Goal: Task Accomplishment & Management: Manage account settings

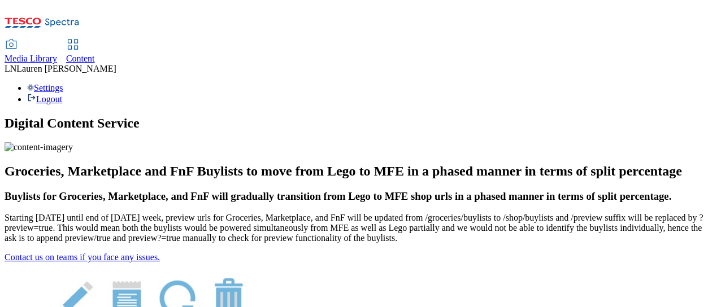
click at [95, 54] on span "Content" at bounding box center [80, 59] width 29 height 10
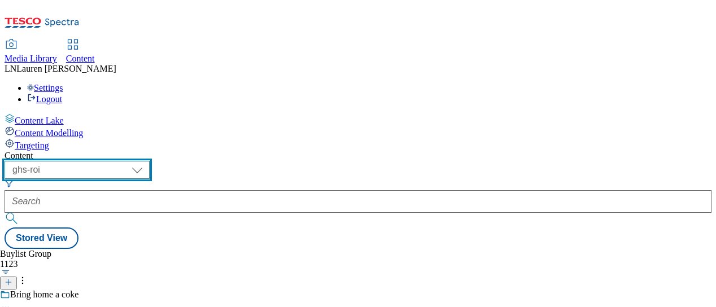
click at [150, 161] on select "ghs-roi ghs-[GEOGRAPHIC_DATA]" at bounding box center [77, 170] width 145 height 18
select select "ghs-[GEOGRAPHIC_DATA]"
click at [147, 161] on select "ghs-roi ghs-[GEOGRAPHIC_DATA]" at bounding box center [77, 170] width 145 height 18
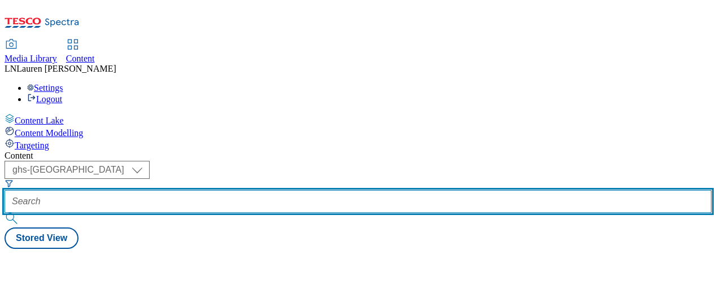
click at [260, 190] on input "text" at bounding box center [358, 201] width 707 height 23
paste input "541510"
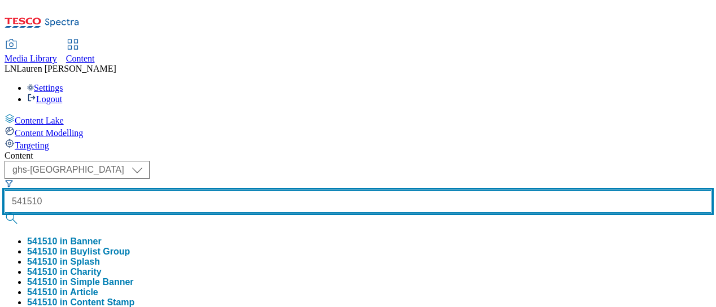
type input "541510"
click at [5, 213] on button "submit" at bounding box center [13, 218] width 16 height 11
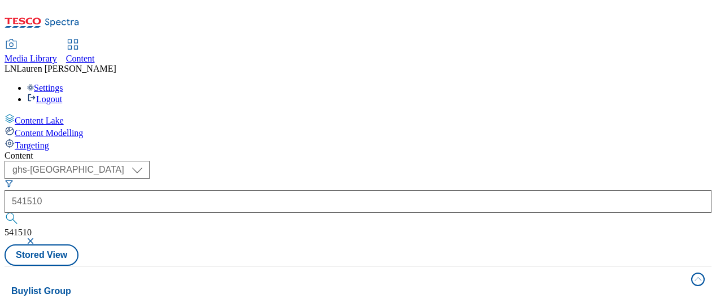
click at [400, 151] on div "Content" at bounding box center [358, 156] width 707 height 10
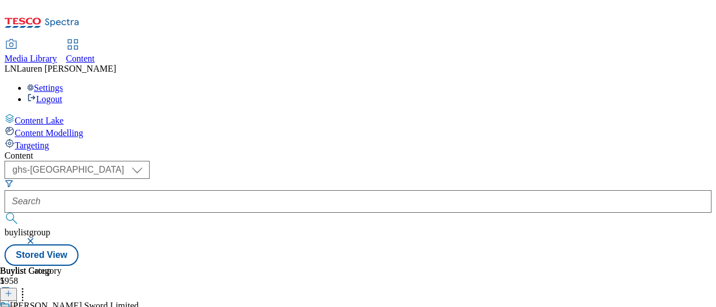
click at [28, 286] on icon at bounding box center [22, 291] width 11 height 11
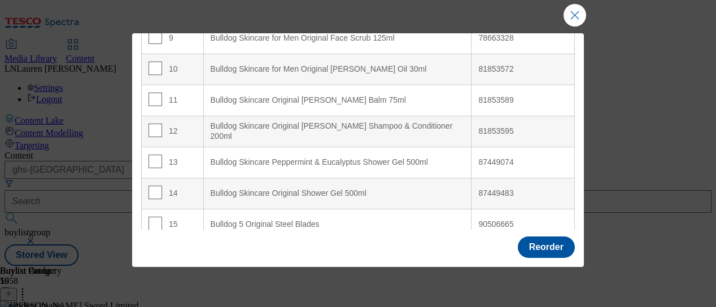
scroll to position [0, 0]
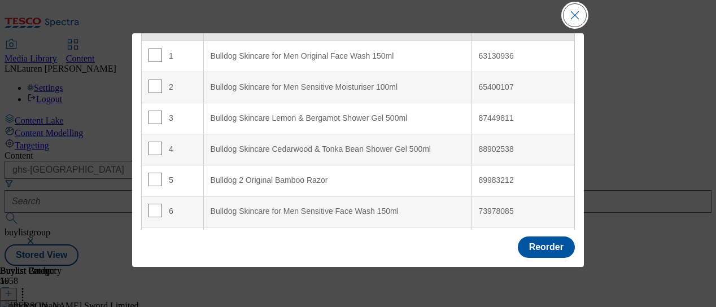
click at [577, 13] on button "Close Modal" at bounding box center [575, 15] width 23 height 23
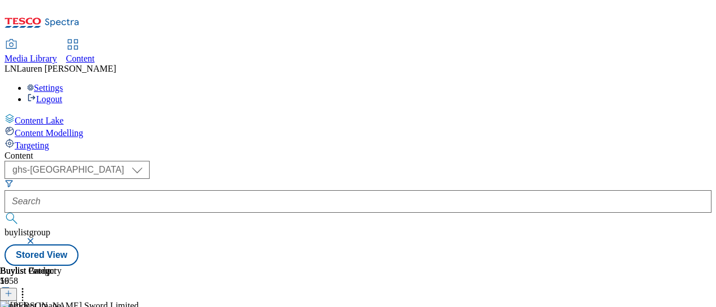
click at [12, 290] on icon at bounding box center [9, 294] width 8 height 8
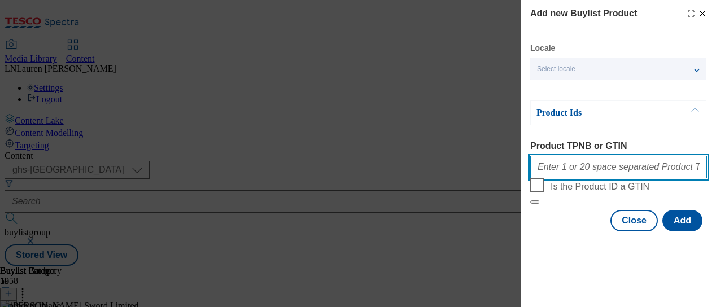
click at [555, 177] on input "Product TPNB or GTIN" at bounding box center [618, 167] width 177 height 23
paste input "78663328"
type input "78663328"
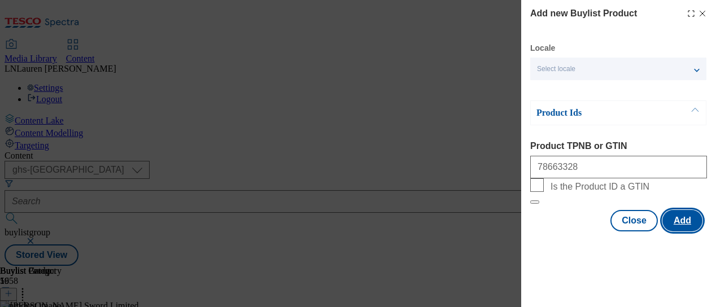
click at [671, 232] on button "Add" at bounding box center [682, 220] width 40 height 21
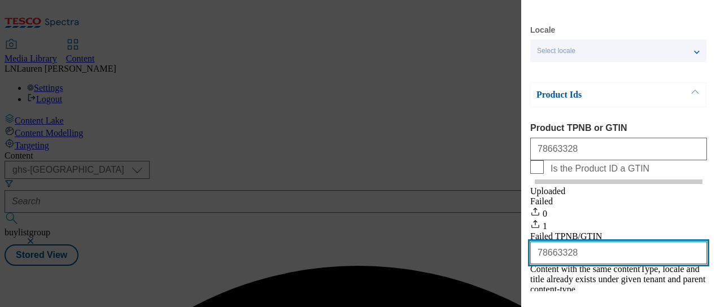
click at [630, 264] on input "78663328" at bounding box center [618, 253] width 177 height 23
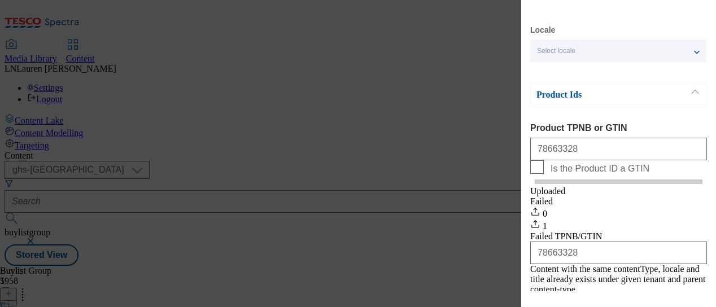
click at [453, 222] on div "Add new Buylist Product Locale Select locale English Welsh Product Ids Product …" at bounding box center [358, 153] width 716 height 307
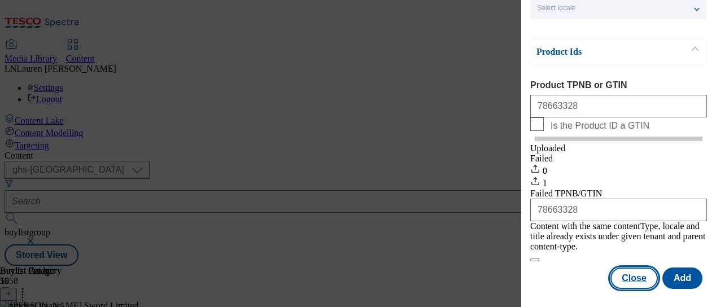
click at [625, 268] on button "Close" at bounding box center [633, 278] width 47 height 21
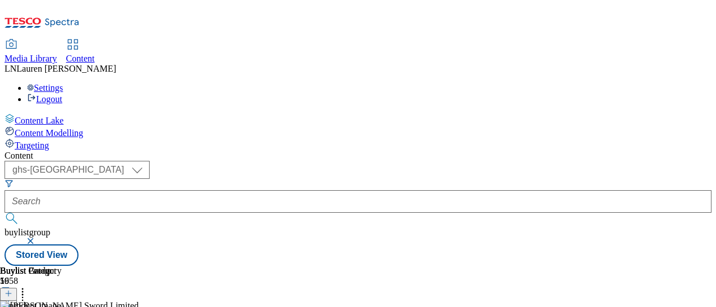
scroll to position [0, 0]
click at [12, 290] on icon at bounding box center [9, 294] width 8 height 8
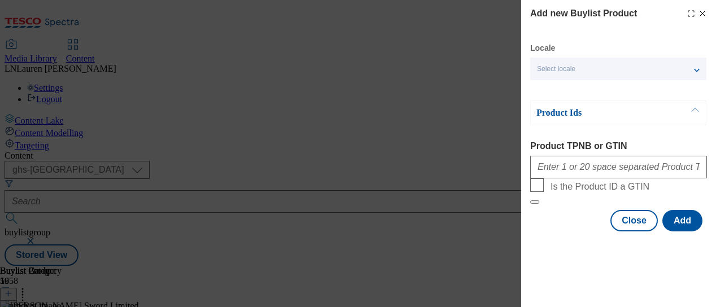
click at [701, 16] on icon "Modal" at bounding box center [702, 13] width 9 height 9
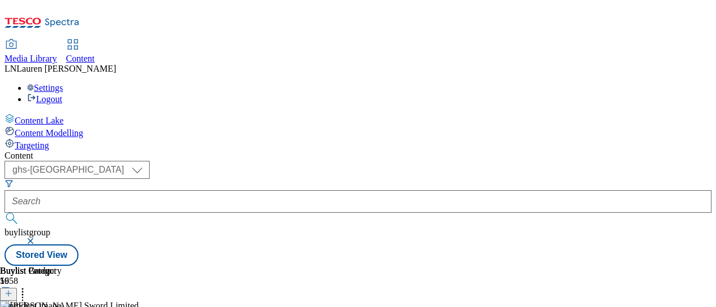
click at [28, 286] on icon at bounding box center [22, 291] width 11 height 11
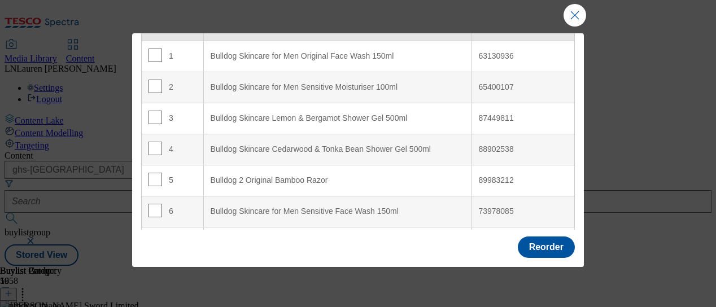
scroll to position [0, 0]
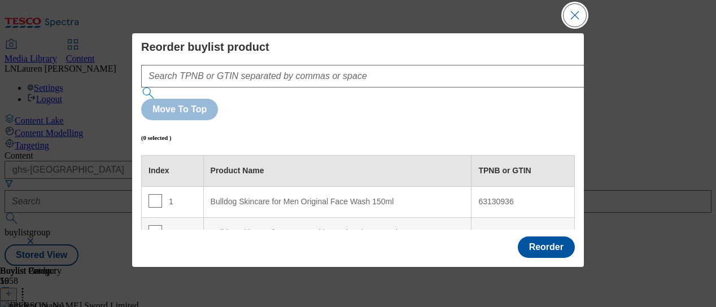
click at [572, 12] on button "Close Modal" at bounding box center [575, 15] width 23 height 23
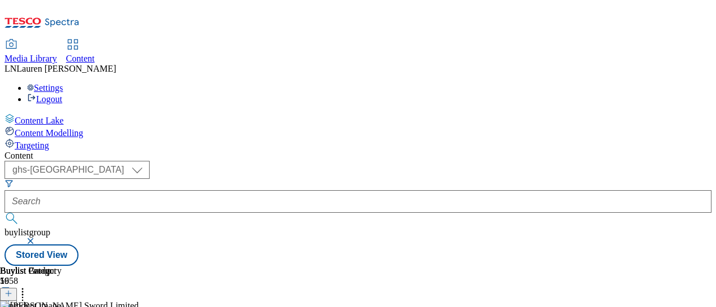
click at [11, 294] on line at bounding box center [9, 294] width 6 height 0
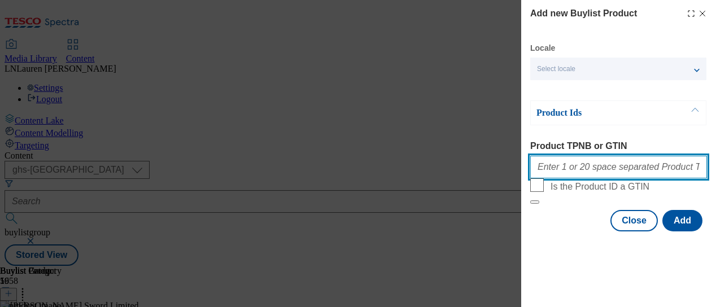
click at [595, 173] on input "Product TPNB or GTIN" at bounding box center [618, 167] width 177 height 23
paste input "78663328"
type input "78663328"
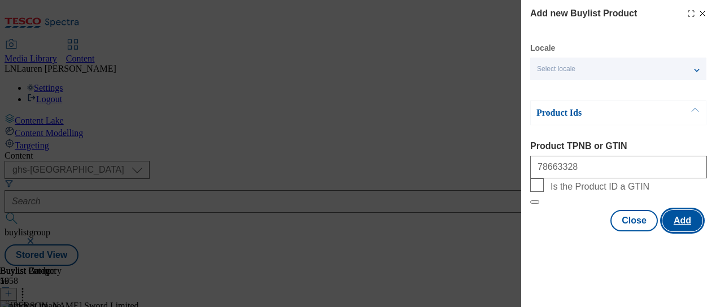
click at [680, 232] on button "Add" at bounding box center [682, 220] width 40 height 21
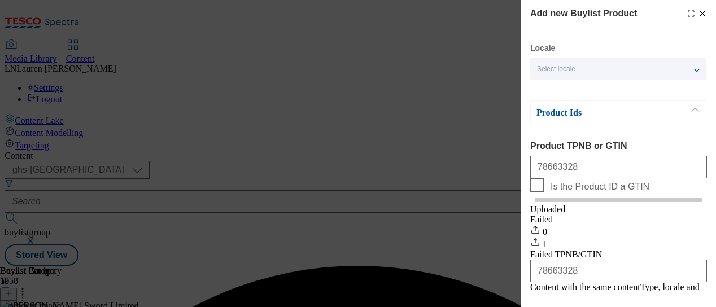
scroll to position [72, 0]
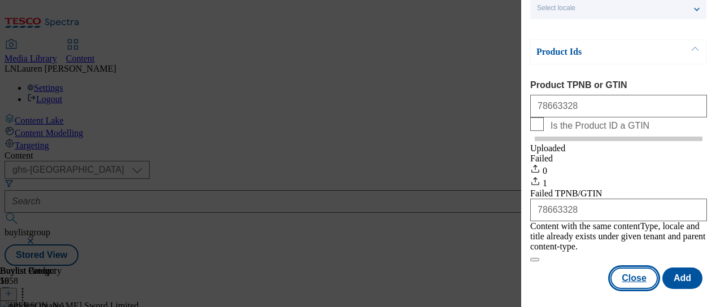
click at [626, 275] on button "Close" at bounding box center [633, 278] width 47 height 21
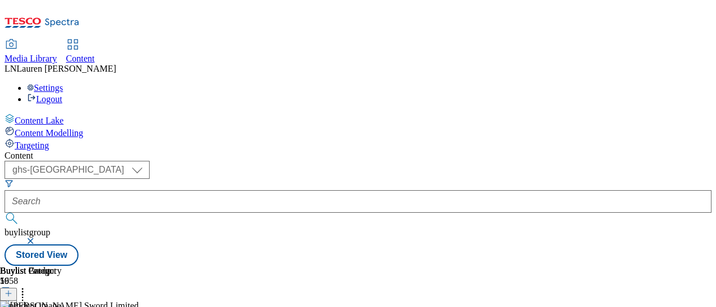
click at [552, 151] on div "Content ( optional ) ghs-roi ghs-uk ghs-uk buylistgroup Stored View Buylist Gro…" at bounding box center [358, 208] width 707 height 115
click at [28, 286] on icon at bounding box center [22, 291] width 11 height 11
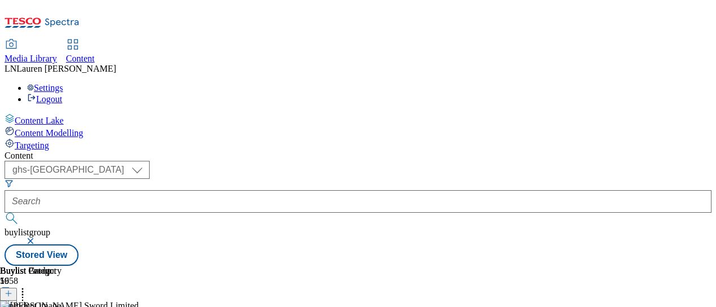
drag, startPoint x: 679, startPoint y: 154, endPoint x: 680, endPoint y: 164, distance: 10.9
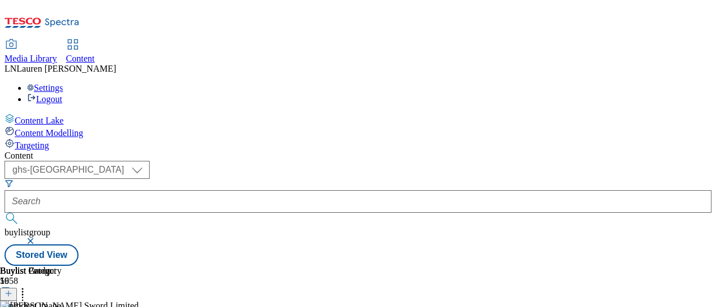
click at [28, 286] on icon at bounding box center [22, 291] width 11 height 11
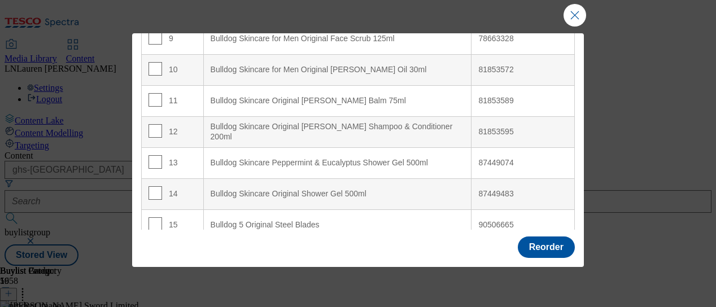
scroll to position [146, 0]
click at [158, 248] on input "Modal" at bounding box center [156, 255] width 14 height 14
checkbox input "true"
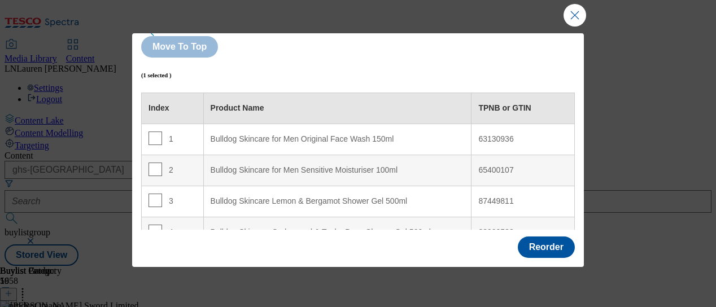
scroll to position [44, 0]
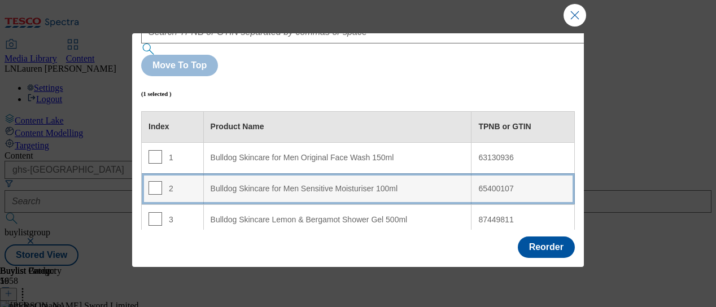
click at [355, 173] on 100ml "Bulldog Skincare for Men Sensitive Moisturiser 100ml" at bounding box center [337, 188] width 268 height 31
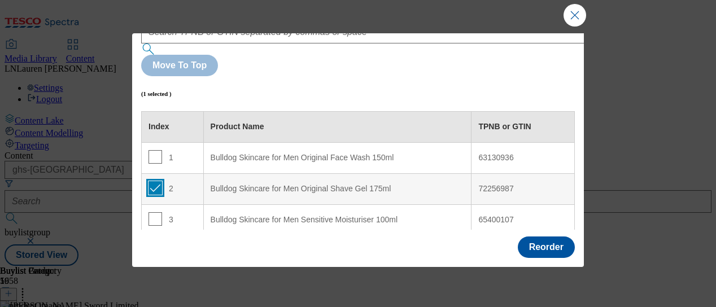
click at [155, 181] on input "Modal" at bounding box center [156, 188] width 14 height 14
checkbox input "false"
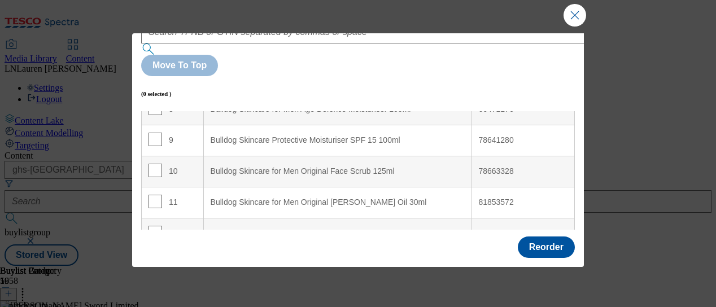
scroll to position [267, 0]
click at [157, 163] on input "Modal" at bounding box center [156, 170] width 14 height 14
checkbox input "true"
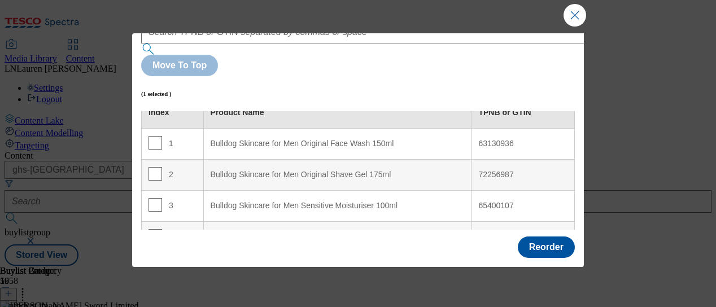
scroll to position [0, 0]
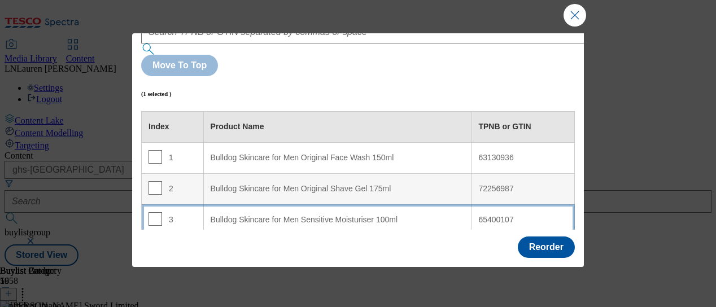
click at [494, 215] on div "65400107" at bounding box center [522, 220] width 89 height 10
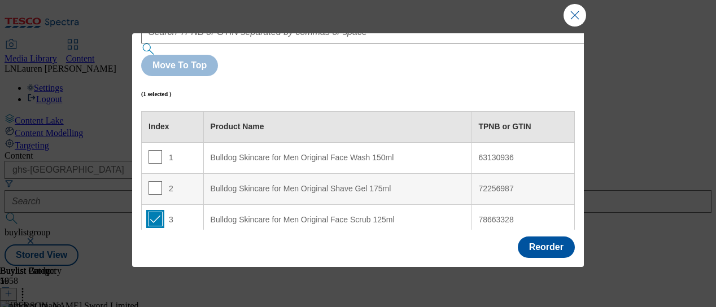
click at [158, 212] on input "Modal" at bounding box center [156, 219] width 14 height 14
click at [149, 212] on input "Modal" at bounding box center [156, 219] width 14 height 14
checkbox input "true"
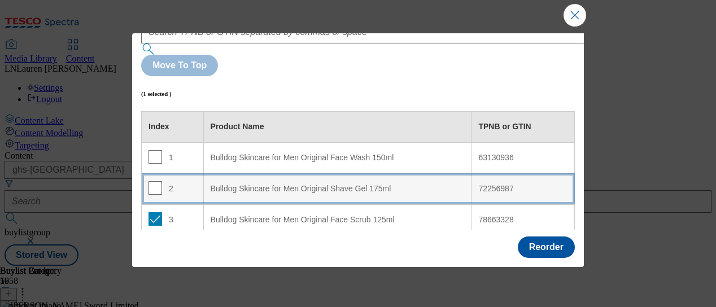
click at [237, 184] on div "Bulldog Skincare for Men Original Shave Gel 175ml" at bounding box center [338, 189] width 254 height 10
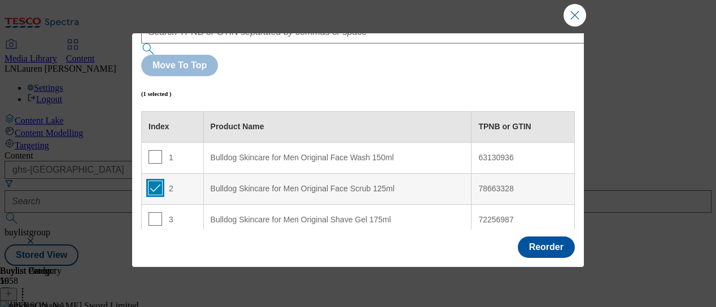
click at [159, 181] on input "Modal" at bounding box center [156, 188] width 14 height 14
checkbox input "false"
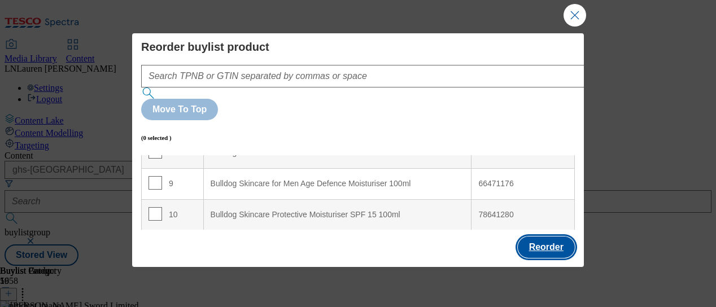
click at [547, 240] on button "Reorder" at bounding box center [546, 247] width 57 height 21
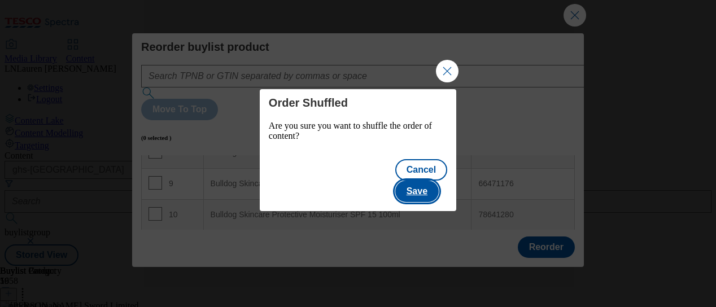
click at [421, 183] on button "Save" at bounding box center [416, 191] width 43 height 21
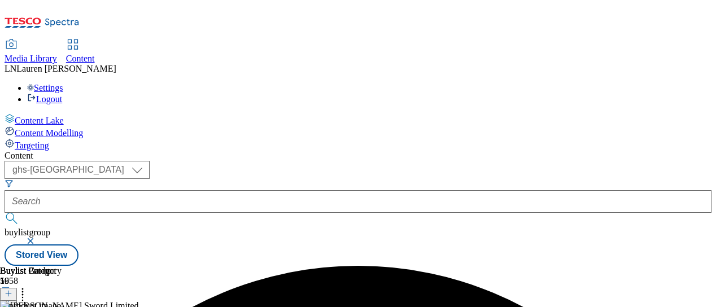
click at [139, 266] on header "Buylist Category 1" at bounding box center [69, 283] width 139 height 35
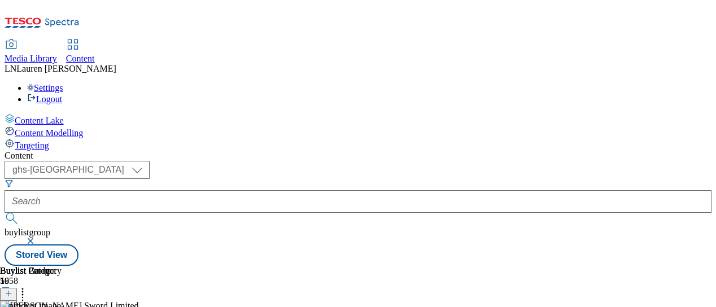
click at [28, 286] on icon at bounding box center [22, 291] width 11 height 11
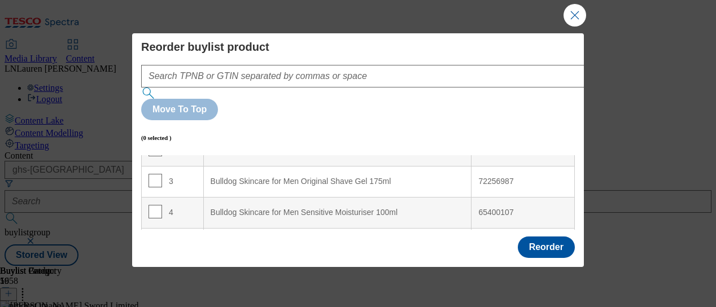
scroll to position [84, 0]
click at [482, 195] on td "65400107" at bounding box center [523, 210] width 103 height 31
click at [160, 203] on div "4" at bounding box center [173, 211] width 48 height 16
click at [156, 203] on input "Modal" at bounding box center [156, 210] width 14 height 14
checkbox input "true"
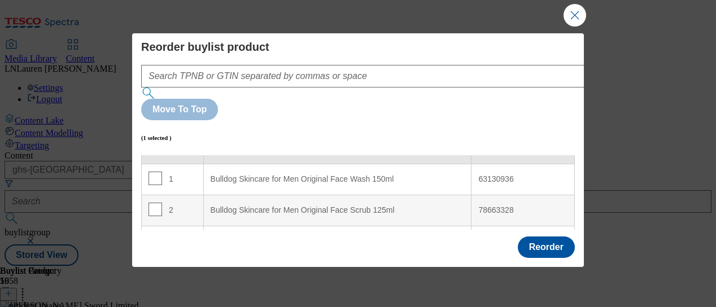
scroll to position [0, 0]
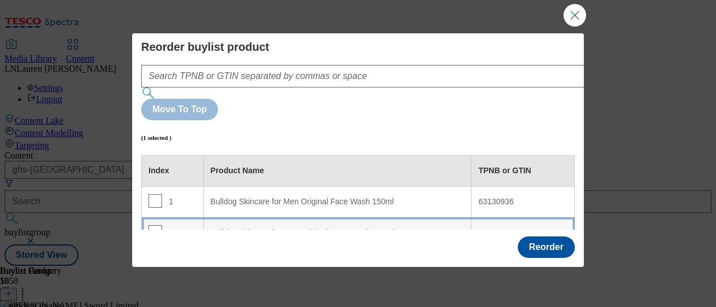
click at [329, 228] on div "Bulldog Skincare for Men Original Face Scrub 125ml" at bounding box center [338, 233] width 254 height 10
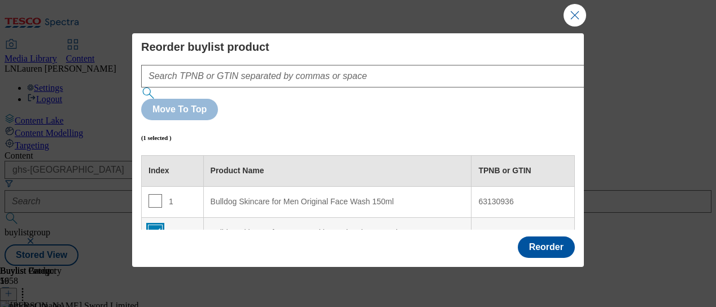
click at [152, 225] on input "Modal" at bounding box center [156, 232] width 14 height 14
checkbox input "false"
click at [539, 242] on button "Reorder" at bounding box center [546, 247] width 57 height 21
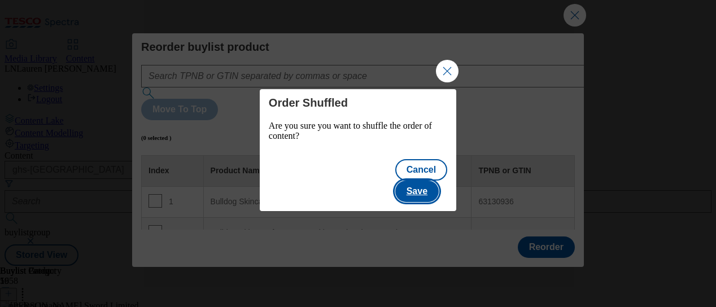
click at [433, 181] on button "Save" at bounding box center [416, 191] width 43 height 21
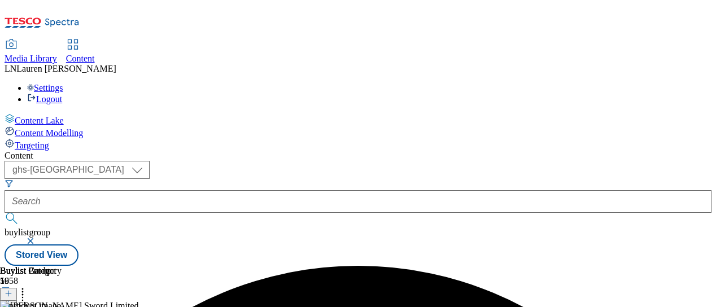
click at [139, 301] on div at bounding box center [69, 301] width 139 height 0
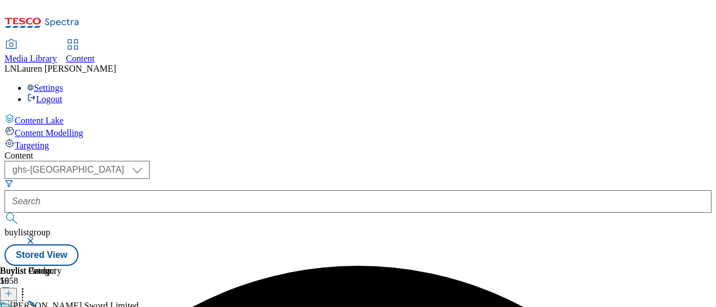
scroll to position [0, 0]
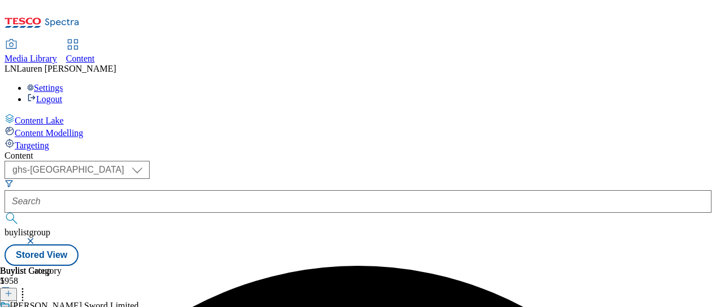
scroll to position [90, 0]
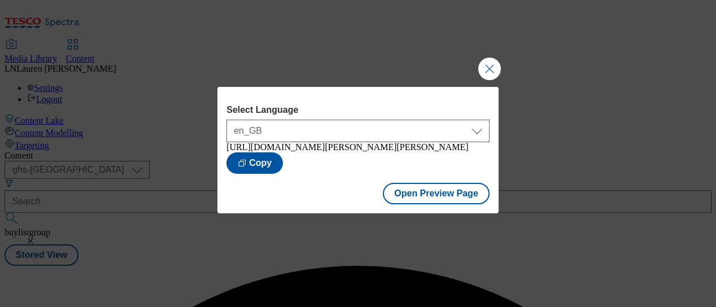
scroll to position [0, 0]
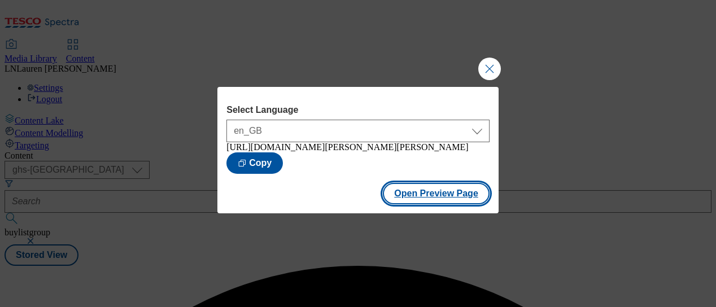
click at [434, 200] on button "Open Preview Page" at bounding box center [436, 193] width 107 height 21
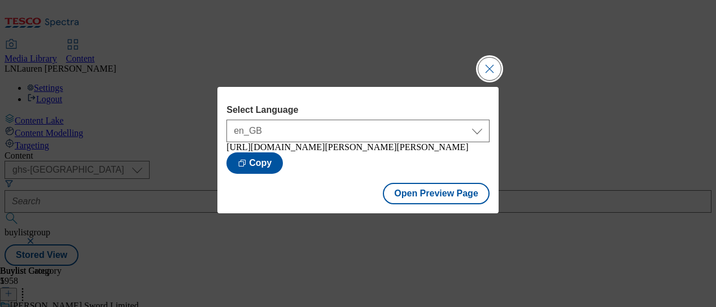
click at [491, 65] on button "Close Modal" at bounding box center [489, 69] width 23 height 23
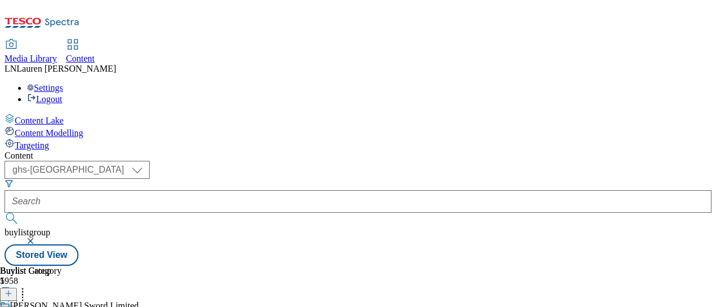
click at [12, 290] on icon at bounding box center [9, 294] width 8 height 8
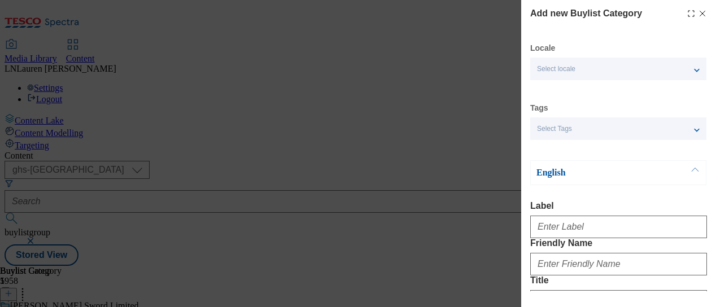
scroll to position [207, 0]
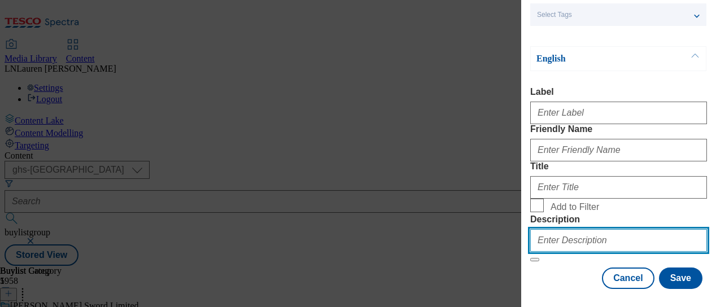
click at [560, 229] on input "Description" at bounding box center [618, 240] width 177 height 23
paste input "63131060"
type input "63131060"
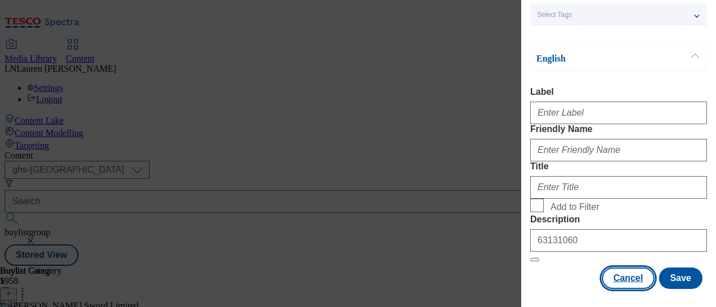
click at [608, 273] on button "Cancel" at bounding box center [628, 278] width 52 height 21
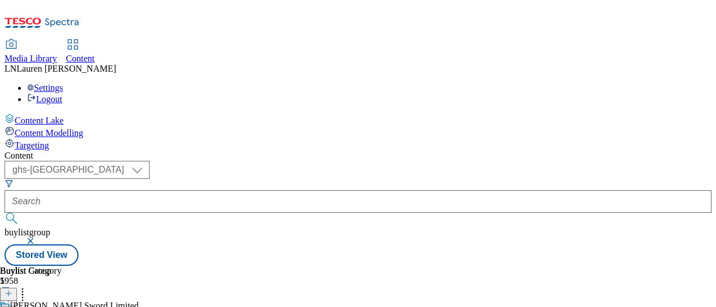
click at [12, 290] on icon at bounding box center [9, 294] width 8 height 8
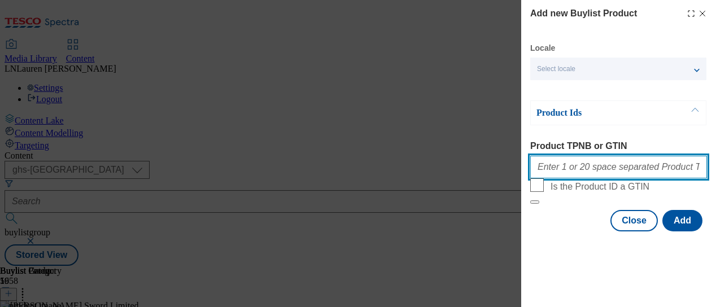
click at [552, 178] on input "Product TPNB or GTIN" at bounding box center [618, 167] width 177 height 23
paste input "63131060"
type input "63131060"
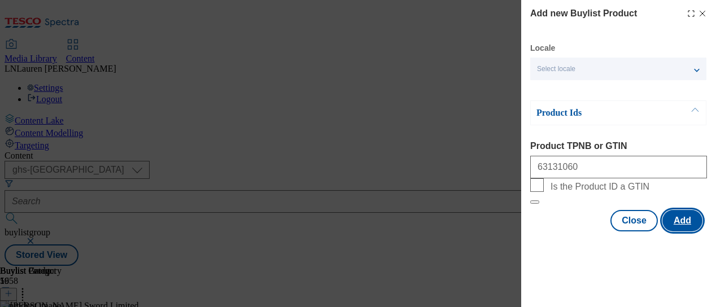
click at [690, 232] on button "Add" at bounding box center [682, 220] width 40 height 21
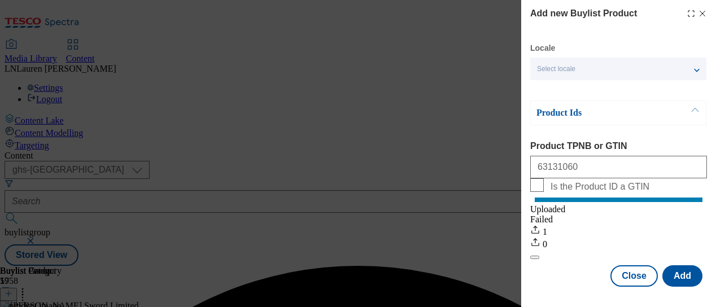
scroll to position [18, 0]
click at [623, 269] on button "Close" at bounding box center [633, 275] width 47 height 21
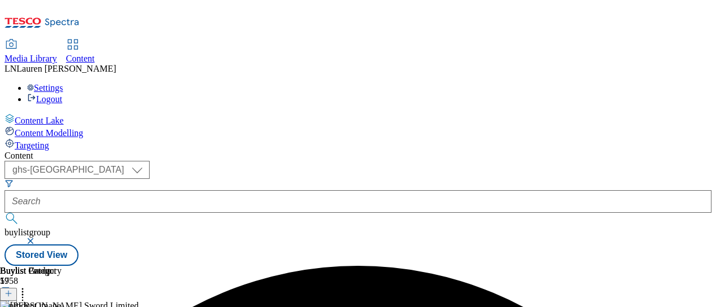
scroll to position [0, 0]
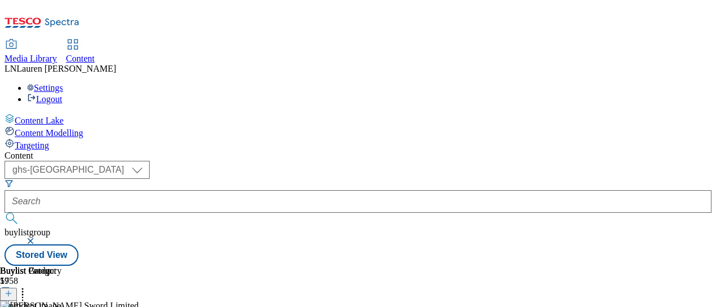
click at [28, 286] on icon at bounding box center [22, 291] width 11 height 11
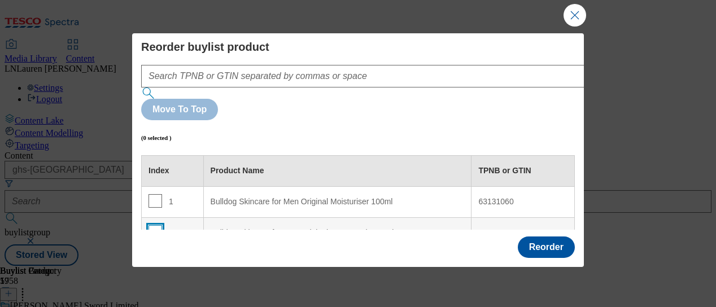
click at [152, 225] on input "Modal" at bounding box center [156, 232] width 14 height 14
checkbox input "true"
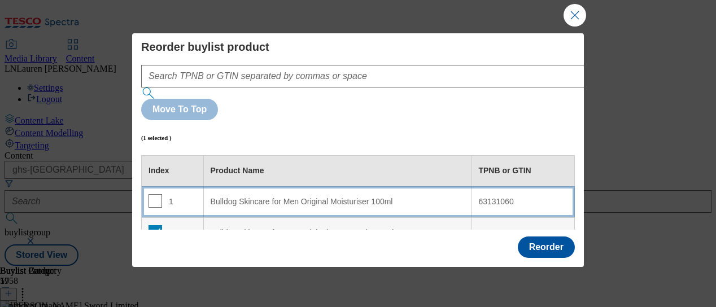
click at [233, 197] on div "Bulldog Skincare for Men Original Moisturiser 100ml" at bounding box center [338, 202] width 254 height 10
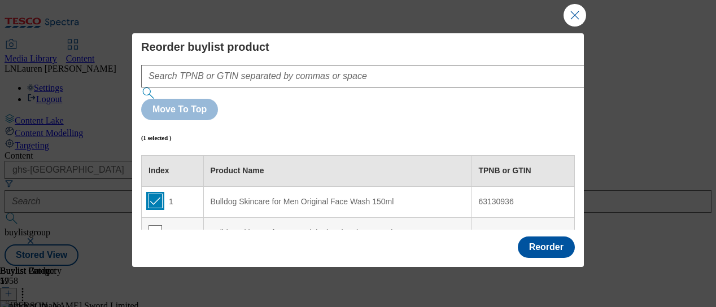
click at [155, 194] on input "Modal" at bounding box center [156, 201] width 14 height 14
checkbox input "false"
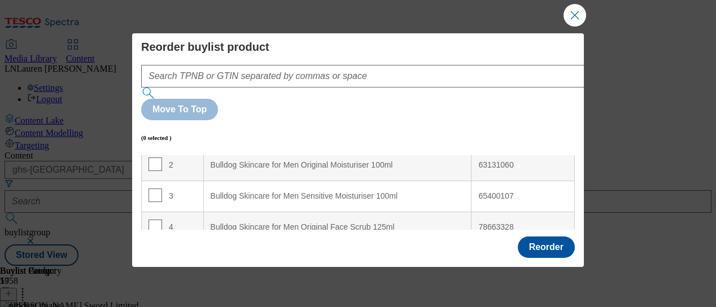
scroll to position [68, 0]
click at [153, 219] on input "Modal" at bounding box center [156, 226] width 14 height 14
checkbox input "true"
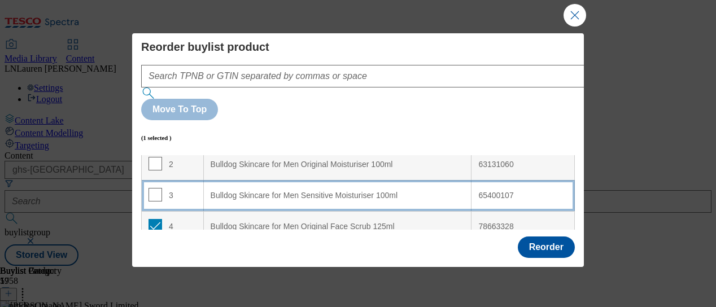
click at [246, 180] on 100ml "Bulldog Skincare for Men Sensitive Moisturiser 100ml" at bounding box center [337, 195] width 268 height 31
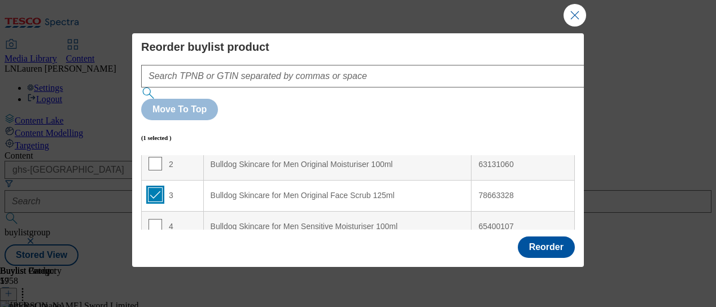
click at [156, 188] on input "Modal" at bounding box center [156, 195] width 14 height 14
checkbox input "false"
click at [155, 250] on input "Modal" at bounding box center [156, 257] width 14 height 14
checkbox input "true"
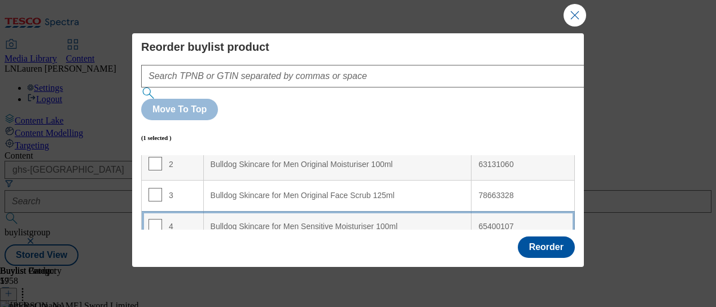
click at [247, 222] on div "Bulldog Skincare for Men Sensitive Moisturiser 100ml" at bounding box center [338, 227] width 254 height 10
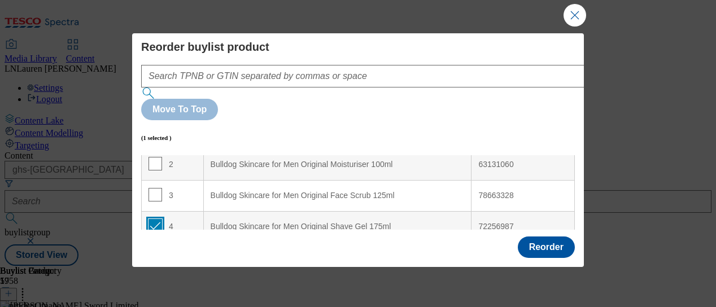
click at [158, 219] on input "Modal" at bounding box center [156, 226] width 14 height 14
checkbox input "false"
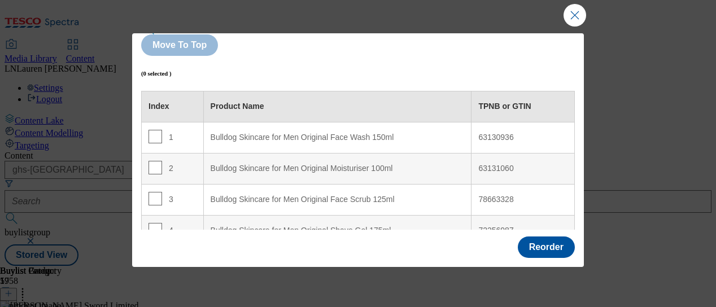
scroll to position [80, 0]
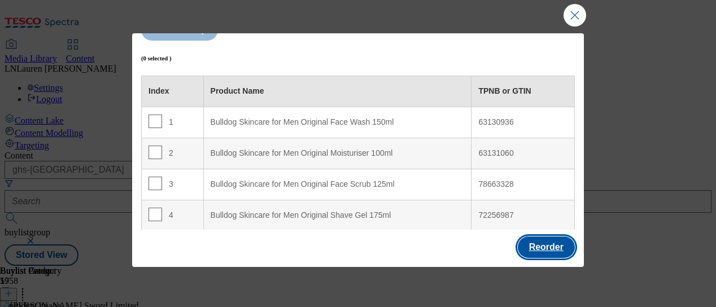
click at [537, 241] on button "Reorder" at bounding box center [546, 247] width 57 height 21
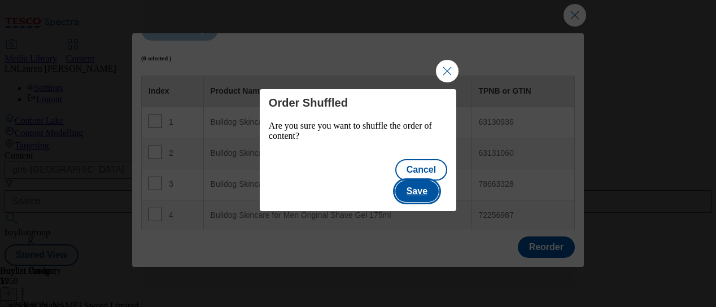
click at [439, 181] on button "Save" at bounding box center [416, 191] width 43 height 21
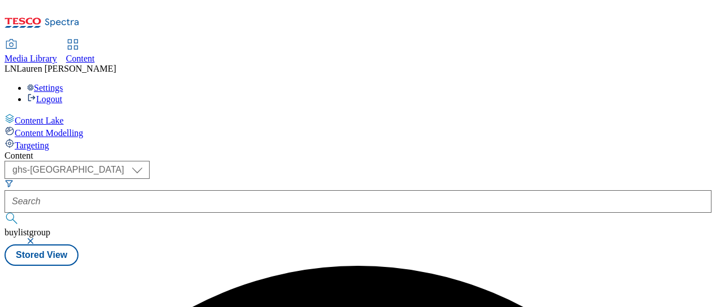
scroll to position [0, 0]
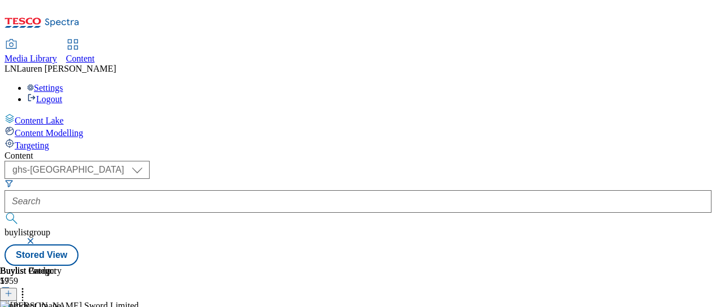
scroll to position [0, 286]
click at [28, 286] on icon at bounding box center [22, 291] width 11 height 11
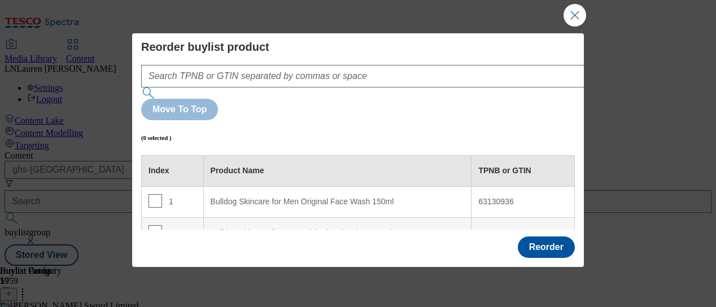
click at [157, 256] on input "Modal" at bounding box center [156, 263] width 14 height 14
checkbox input "true"
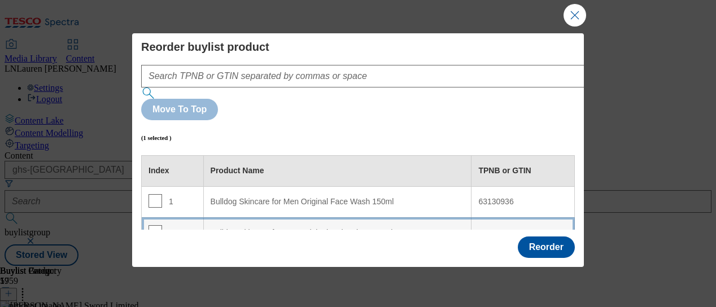
click at [242, 228] on div "Bulldog Skincare for Men Original Moisturiser 100ml" at bounding box center [338, 233] width 254 height 10
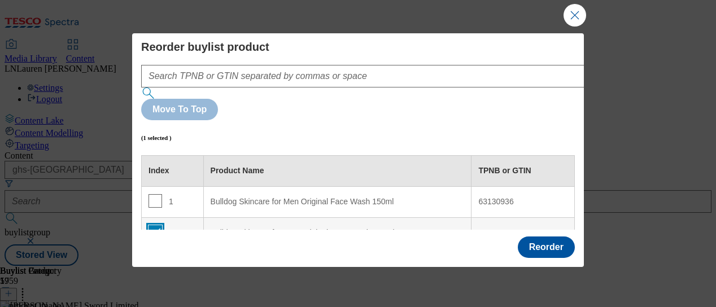
click at [157, 225] on input "Modal" at bounding box center [156, 232] width 14 height 14
checkbox input "false"
click at [540, 239] on button "Reorder" at bounding box center [546, 247] width 57 height 21
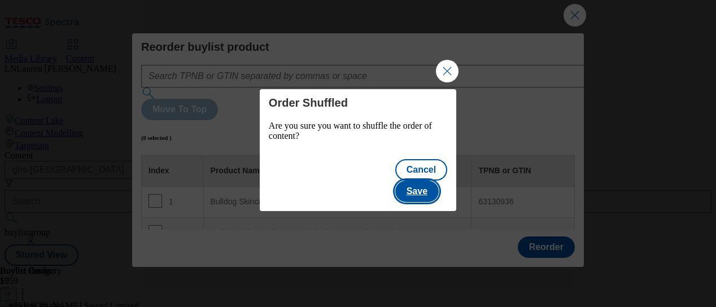
click at [424, 181] on button "Save" at bounding box center [416, 191] width 43 height 21
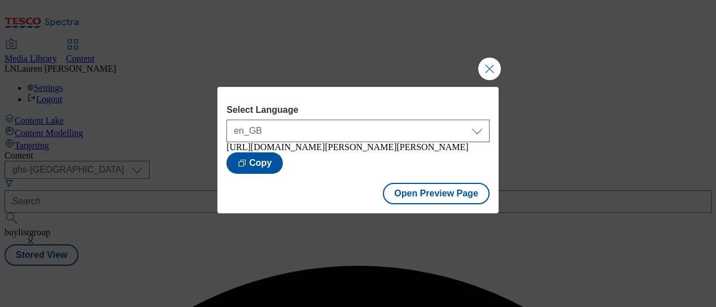
scroll to position [0, 0]
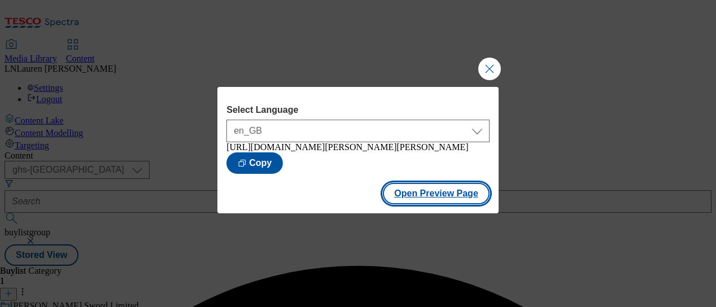
click at [445, 189] on button "Open Preview Page" at bounding box center [436, 193] width 107 height 21
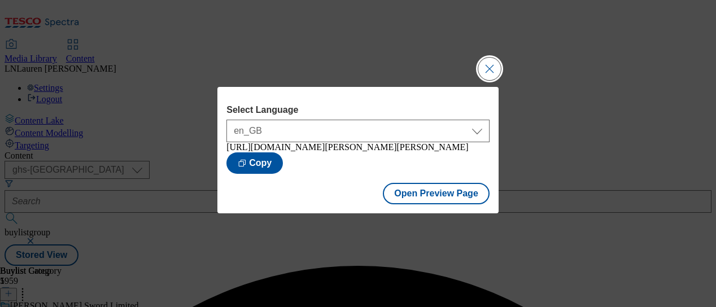
click at [490, 64] on button "Close Modal" at bounding box center [489, 69] width 23 height 23
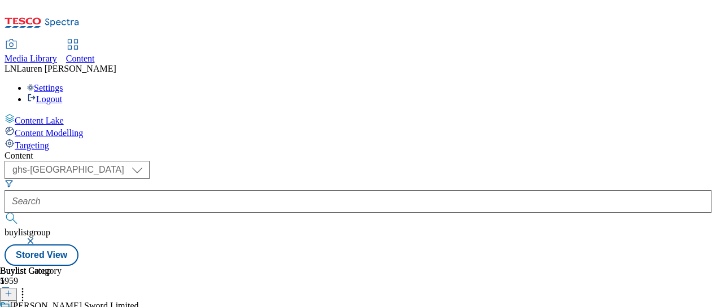
scroll to position [90, 0]
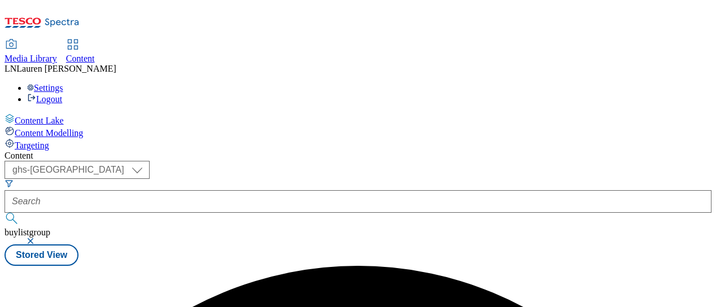
scroll to position [0, 0]
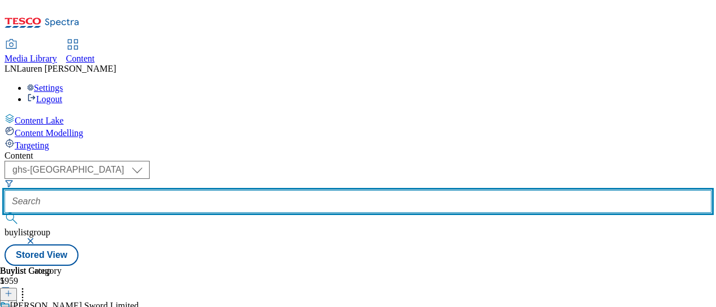
click at [261, 190] on input "text" at bounding box center [358, 201] width 707 height 23
paste input "541610"
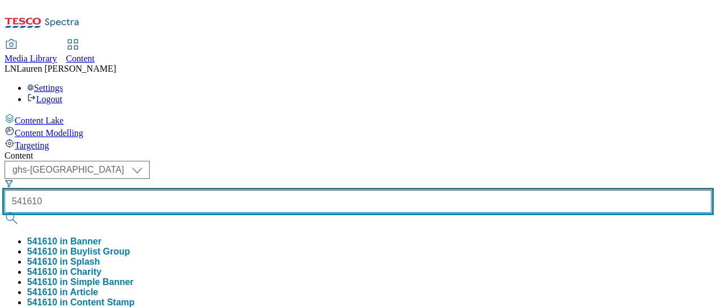
type input "541610"
click at [5, 213] on button "submit" at bounding box center [13, 218] width 16 height 11
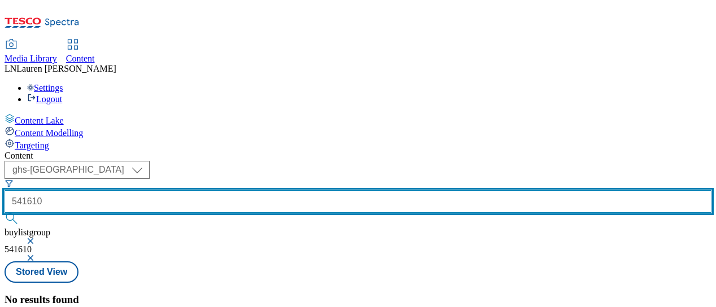
click at [276, 190] on input "541610" at bounding box center [358, 201] width 707 height 23
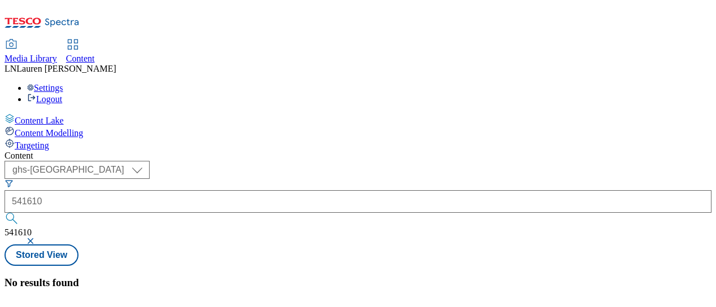
select select "ghs-[GEOGRAPHIC_DATA]"
click at [5, 213] on button "submit" at bounding box center [13, 218] width 16 height 11
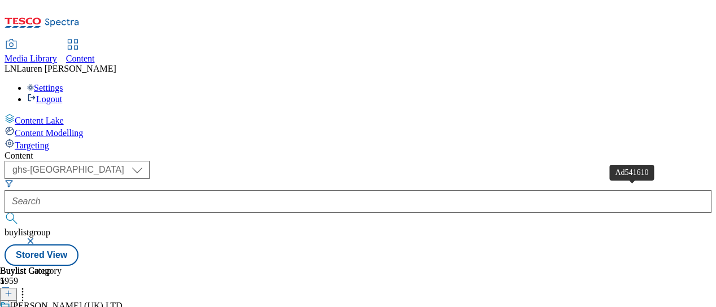
click at [28, 286] on icon at bounding box center [22, 291] width 11 height 11
